Goal: Check status: Check status

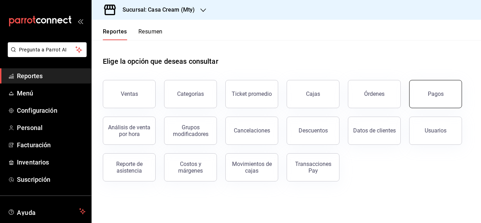
click at [444, 92] on button "Pagos" at bounding box center [435, 94] width 53 height 28
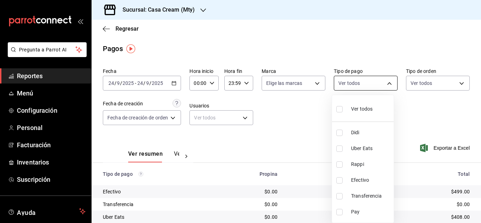
click at [377, 86] on body "Pregunta a Parrot AI Reportes Menú Configuración Personal Facturación Inventari…" at bounding box center [240, 111] width 481 height 223
drag, startPoint x: 479, startPoint y: 94, endPoint x: 479, endPoint y: 138, distance: 43.7
click at [479, 138] on div at bounding box center [240, 111] width 481 height 223
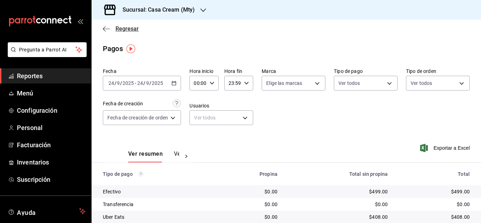
click at [119, 30] on span "Regresar" at bounding box center [127, 28] width 23 height 7
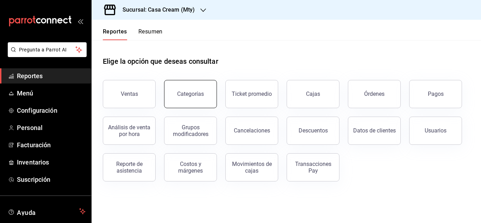
click at [198, 108] on div "Ventas Categorías Ticket promedio Cajas Órdenes Pagos Análisis de venta por hor…" at bounding box center [282, 127] width 376 height 110
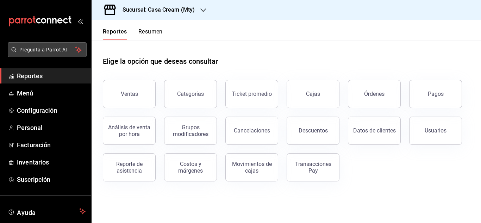
click at [47, 51] on span "Pregunta a Parrot AI" at bounding box center [47, 49] width 56 height 7
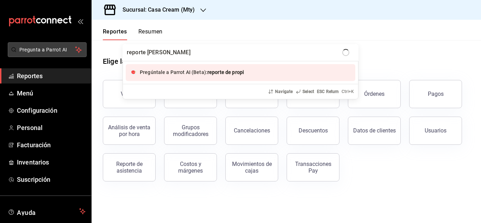
type input "reporte de propina"
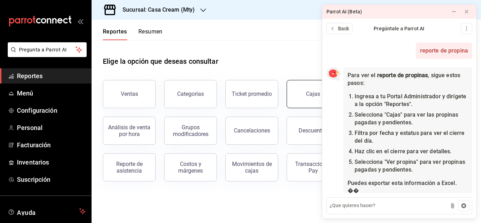
click at [307, 98] on link "Cajas" at bounding box center [313, 94] width 53 height 28
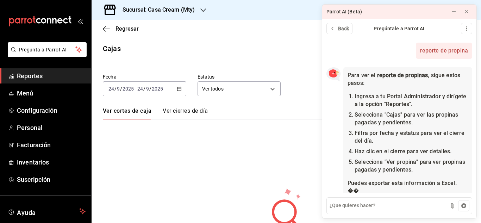
click at [177, 91] on icon "button" at bounding box center [179, 88] width 5 height 5
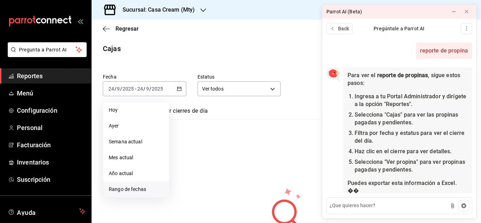
click at [128, 188] on span "Rango de fechas" at bounding box center [136, 189] width 55 height 7
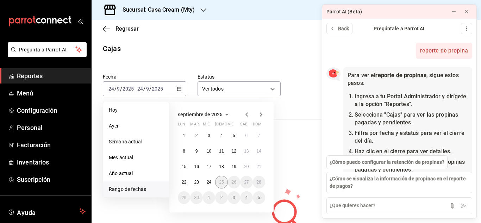
scroll to position [60, 0]
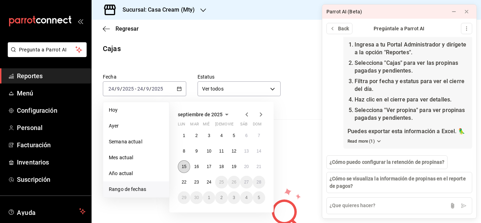
click at [186, 167] on abbr "15" at bounding box center [184, 166] width 5 height 5
click at [198, 178] on button "23" at bounding box center [196, 182] width 12 height 13
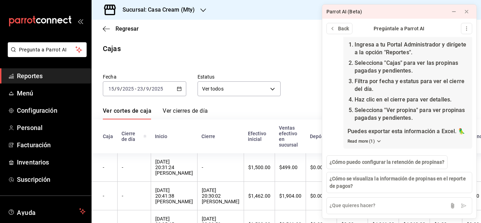
click at [177, 89] on icon "button" at bounding box center [179, 88] width 5 height 5
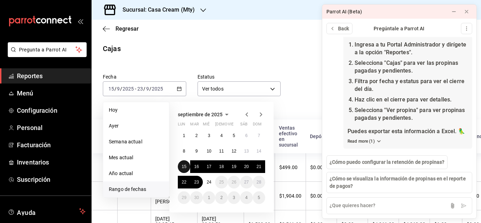
click at [185, 166] on abbr "15" at bounding box center [184, 166] width 5 height 5
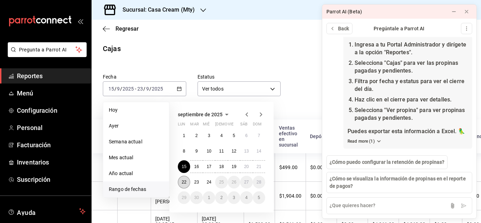
click at [186, 185] on button "22" at bounding box center [184, 182] width 12 height 13
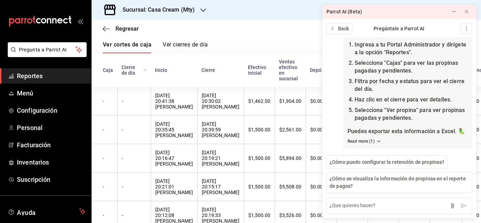
scroll to position [68, 0]
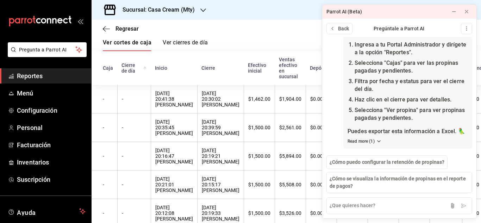
click at [260, 44] on div "Ver cortes de caja Ver cierres de día" at bounding box center [286, 45] width 367 height 12
click at [450, 13] on button at bounding box center [453, 11] width 11 height 11
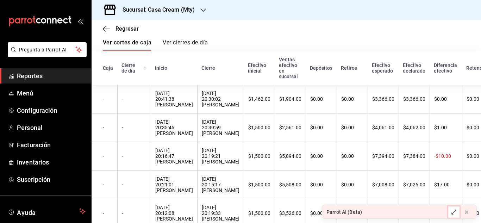
click at [456, 213] on icon at bounding box center [454, 212] width 6 height 6
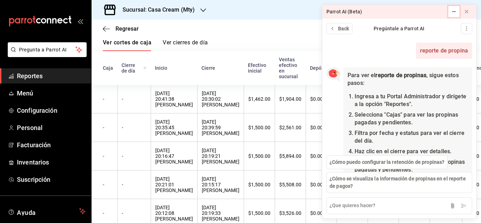
click at [455, 10] on icon at bounding box center [454, 12] width 6 height 6
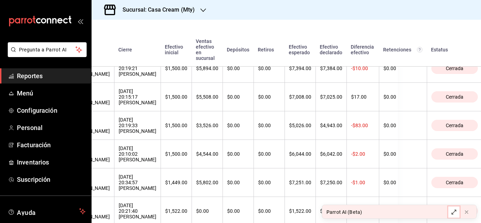
scroll to position [169, 89]
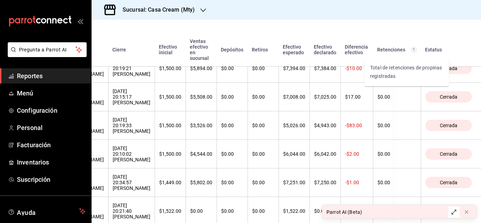
click at [411, 50] on circle "Total de retenciones de propinas registradas" at bounding box center [413, 49] width 5 height 5
click at [468, 49] on th "Estatus" at bounding box center [452, 43] width 62 height 47
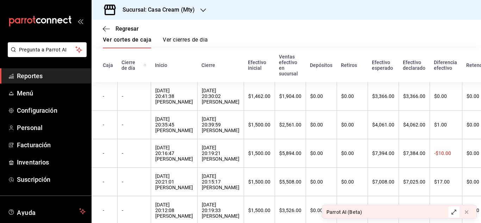
scroll to position [72, 0]
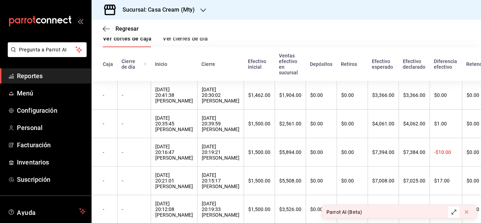
click at [186, 41] on link "Ver cierres de día" at bounding box center [185, 41] width 45 height 12
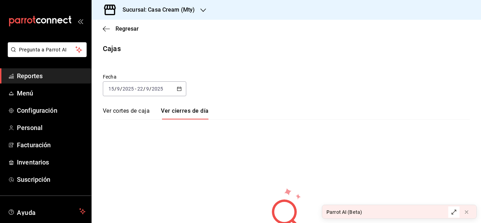
click at [120, 116] on link "Ver cortes de caja" at bounding box center [126, 113] width 47 height 12
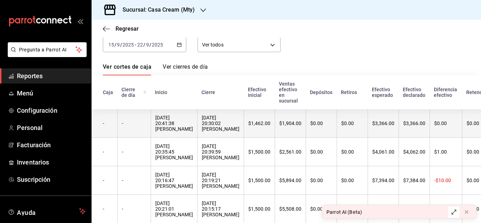
scroll to position [43, 0]
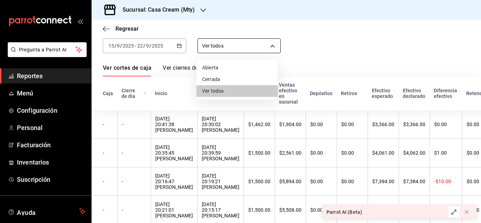
click at [215, 46] on body "Pregunta a Parrot AI Reportes Menú Configuración Personal Facturación Inventari…" at bounding box center [240, 111] width 481 height 223
click at [215, 79] on li "Cerrada" at bounding box center [237, 80] width 81 height 12
type input "CLOSED"
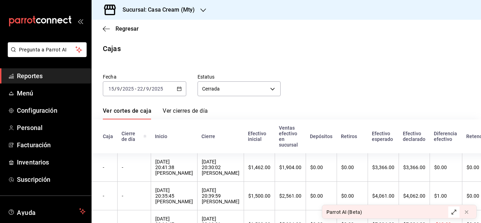
drag, startPoint x: 475, startPoint y: 85, endPoint x: 477, endPoint y: 90, distance: 5.6
click at [477, 90] on div "Regresar Cajas Fecha [DATE] [DATE] - [DATE] [DATE] Estatus Cerrada CLOSED Ver c…" at bounding box center [287, 121] width 390 height 203
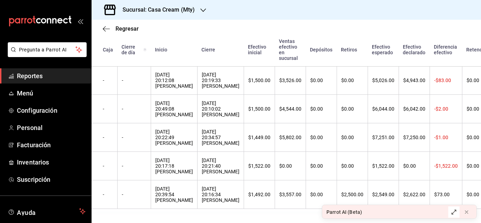
scroll to position [230, 0]
click at [451, 212] on icon at bounding box center [454, 212] width 6 height 6
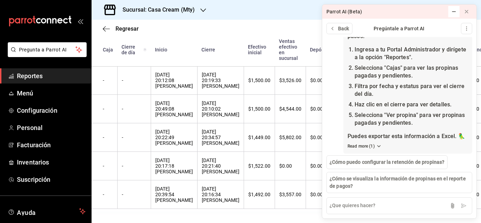
scroll to position [48, 0]
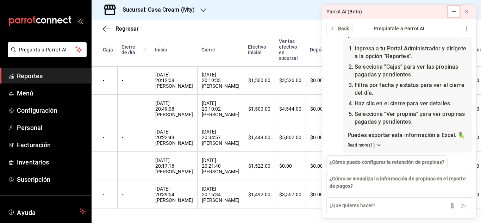
click at [453, 15] on div at bounding box center [454, 11] width 7 height 7
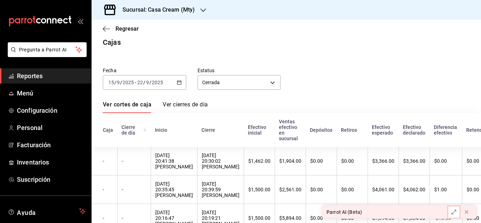
scroll to position [7, 0]
click at [203, 102] on link "Ver cierres de día" at bounding box center [185, 106] width 45 height 12
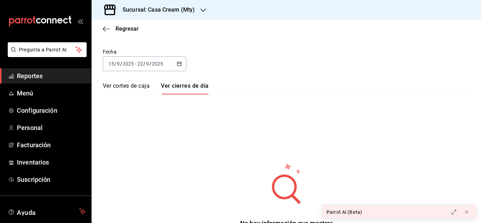
scroll to position [22, 0]
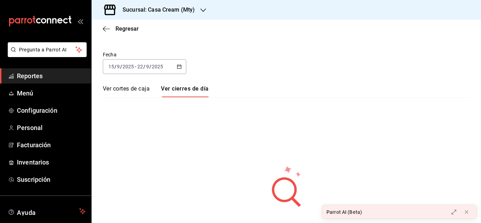
click at [177, 67] on icon "button" at bounding box center [179, 66] width 5 height 5
click at [253, 122] on div "Fecha [DATE] [DATE] - [DATE] [DATE] Ver cortes de caja Ver cierres de día No ha…" at bounding box center [286, 142] width 367 height 199
